Goal: Use online tool/utility: Utilize a website feature to perform a specific function

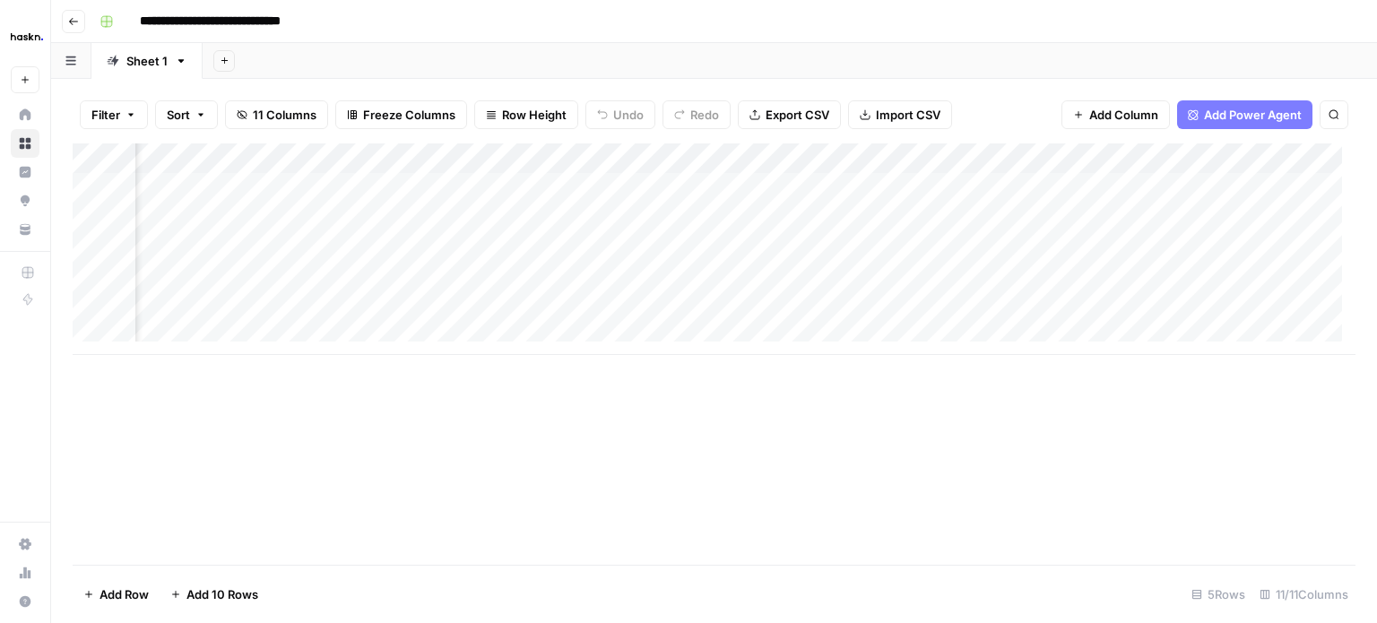
scroll to position [0, 1614]
click at [1233, 192] on div "Add Column" at bounding box center [714, 249] width 1283 height 212
click at [1060, 187] on div "Add Column" at bounding box center [714, 249] width 1283 height 212
click at [1221, 188] on div "Add Column" at bounding box center [714, 249] width 1283 height 212
